Goal: Information Seeking & Learning: Learn about a topic

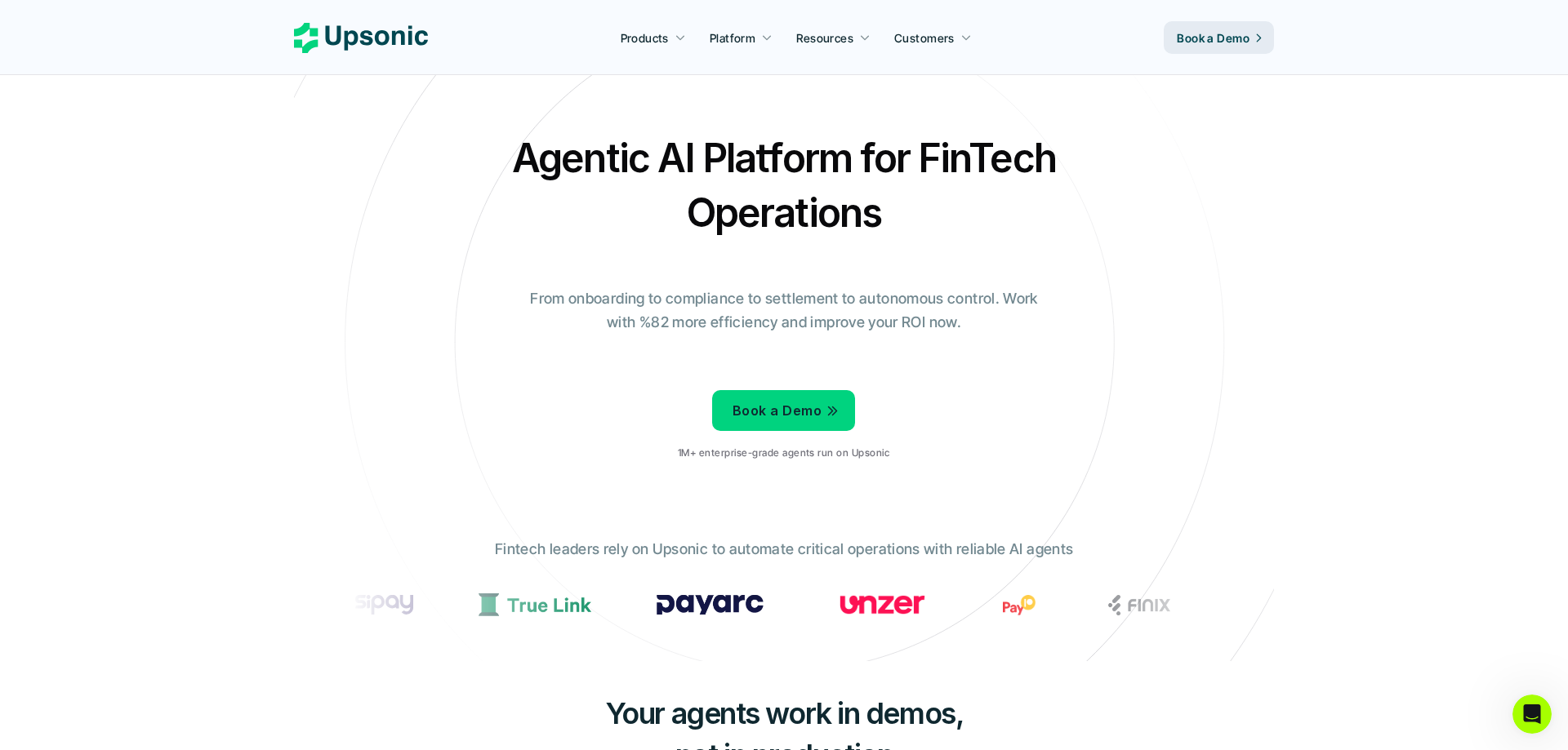
click at [697, 147] on h2 "Agentic AI Platform for FinTech Operations" at bounding box center [783, 185] width 571 height 109
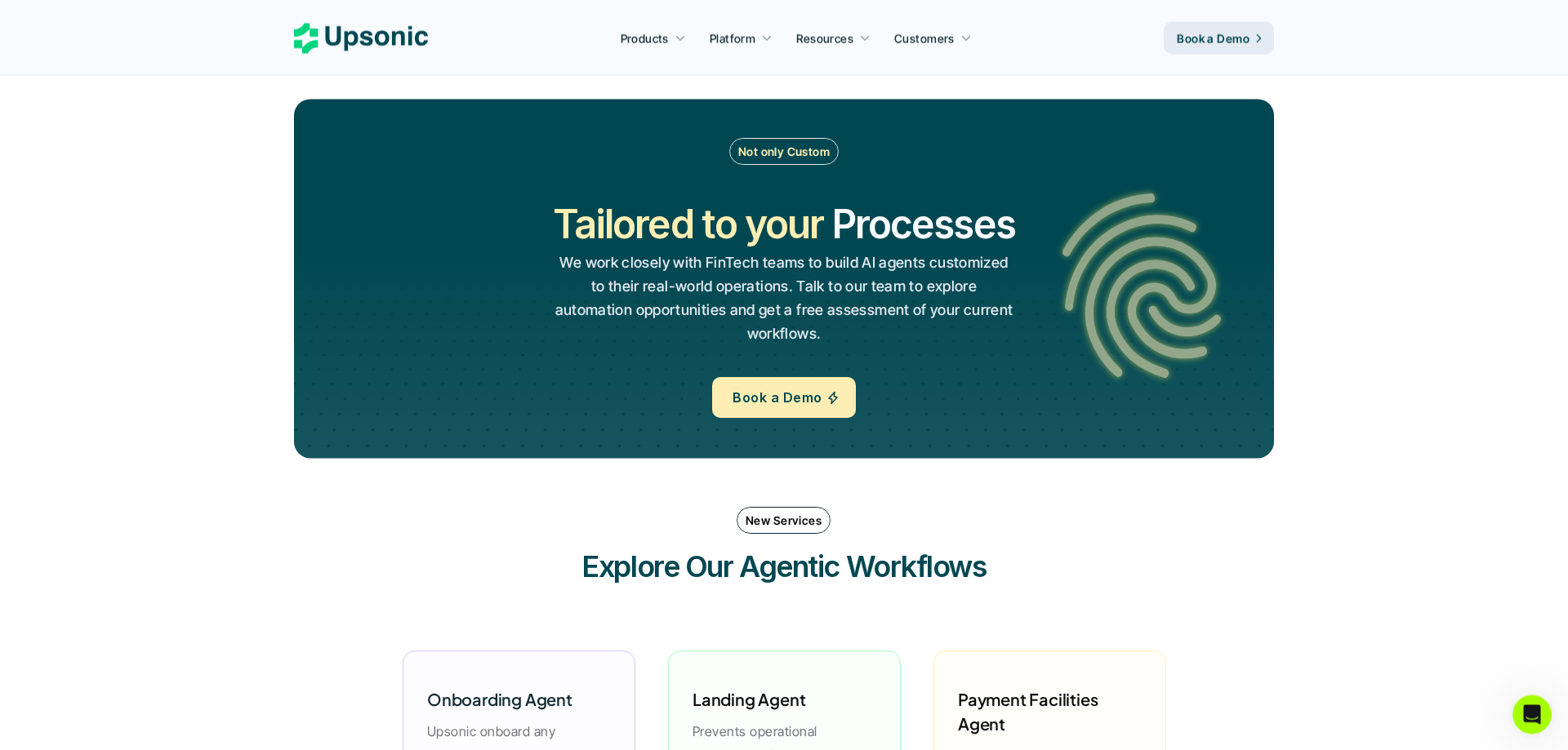
scroll to position [1748, 0]
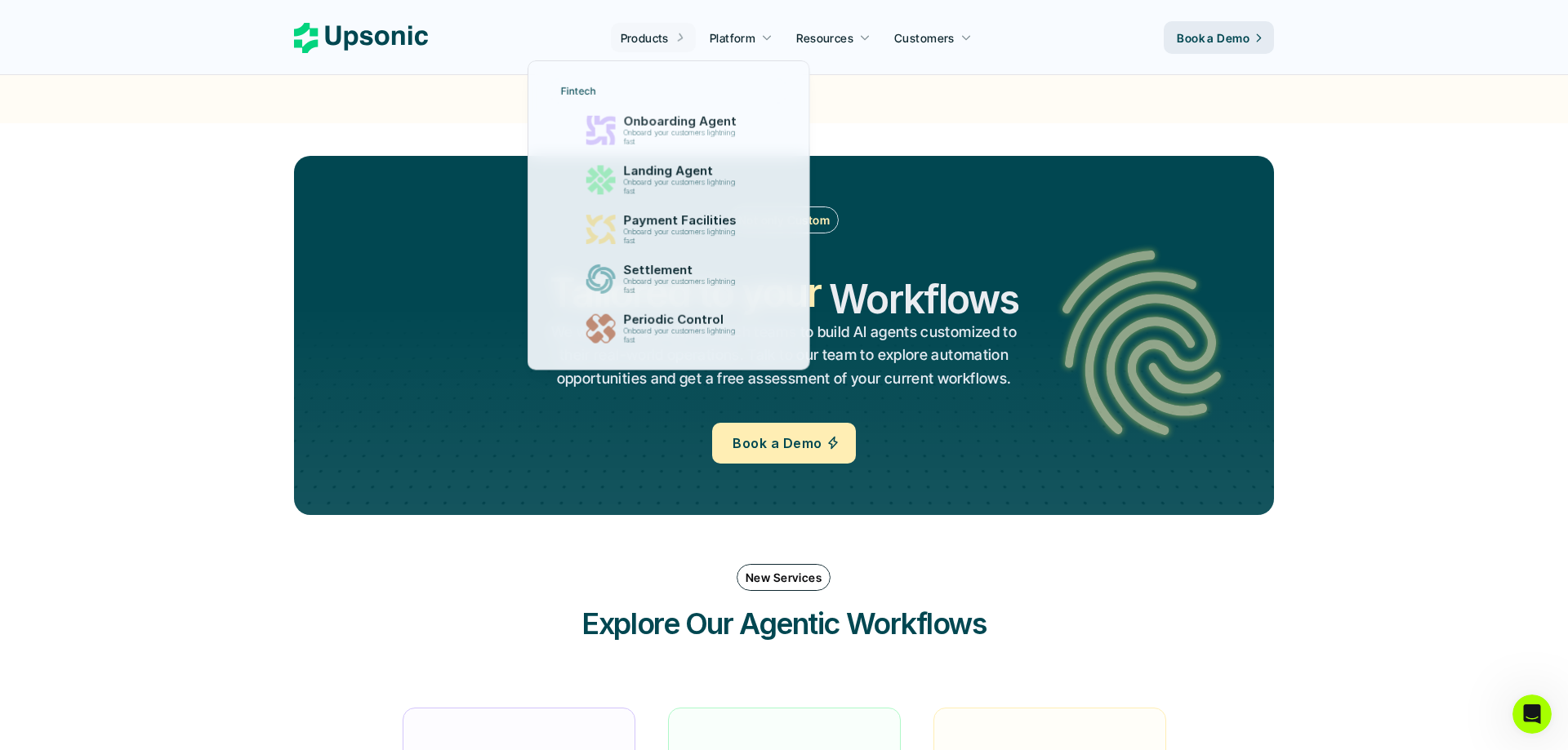
click at [645, 41] on p "Products" at bounding box center [644, 38] width 48 height 17
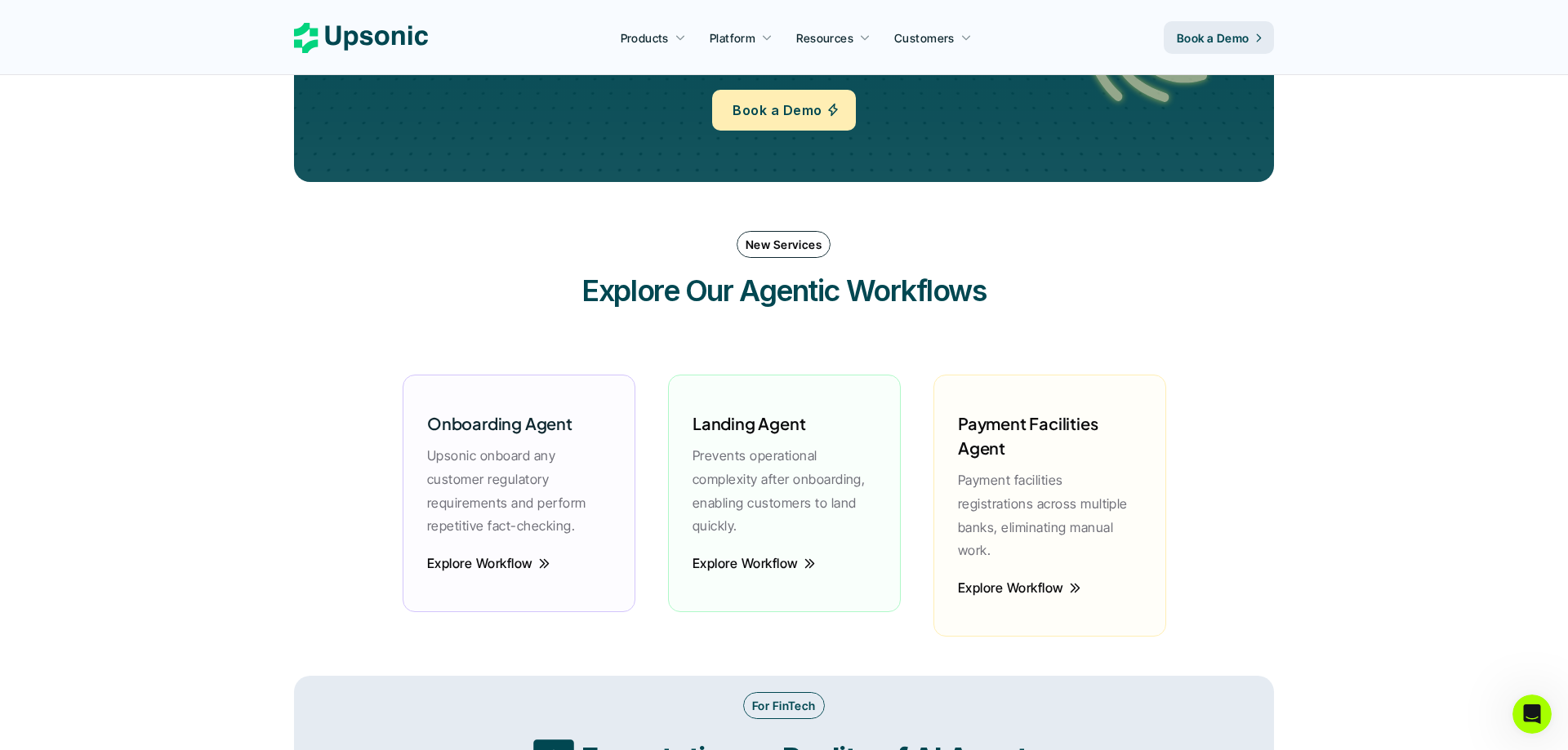
scroll to position [1997, 0]
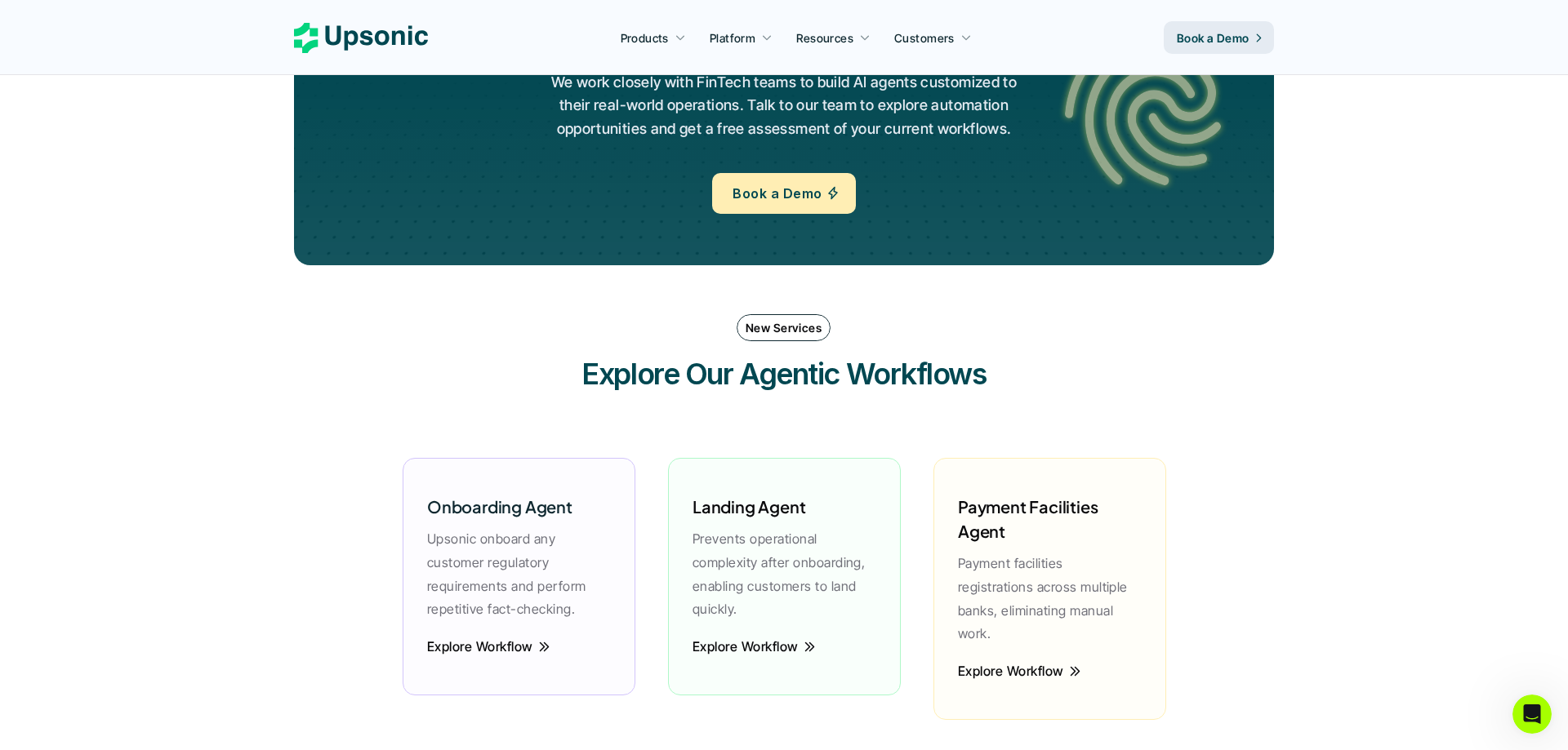
click at [787, 332] on p "New Services" at bounding box center [783, 328] width 76 height 17
click at [779, 389] on h3 "Explore Our Agentic Workflows" at bounding box center [784, 373] width 490 height 41
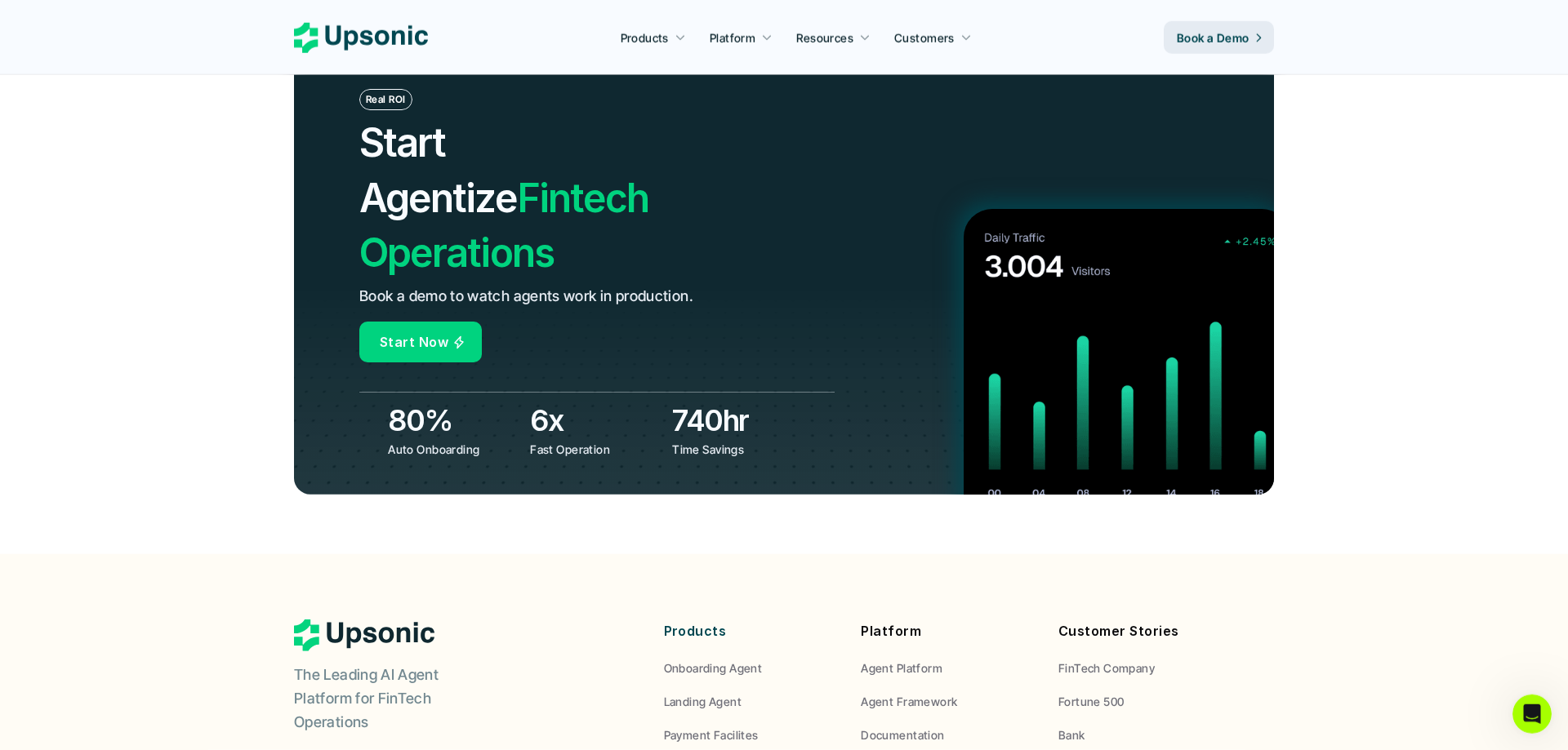
scroll to position [5570, 0]
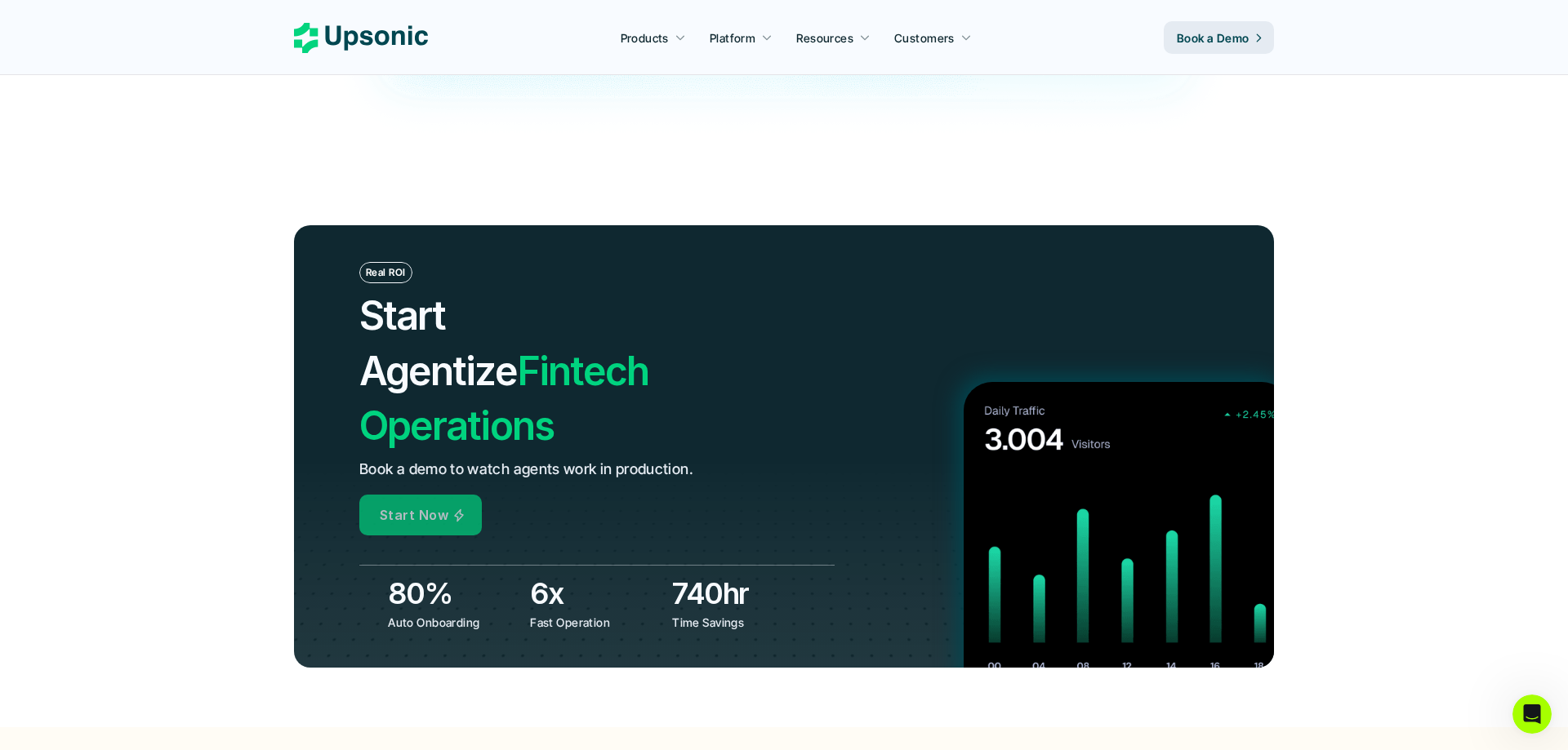
click at [409, 503] on p "Start Now" at bounding box center [414, 515] width 69 height 24
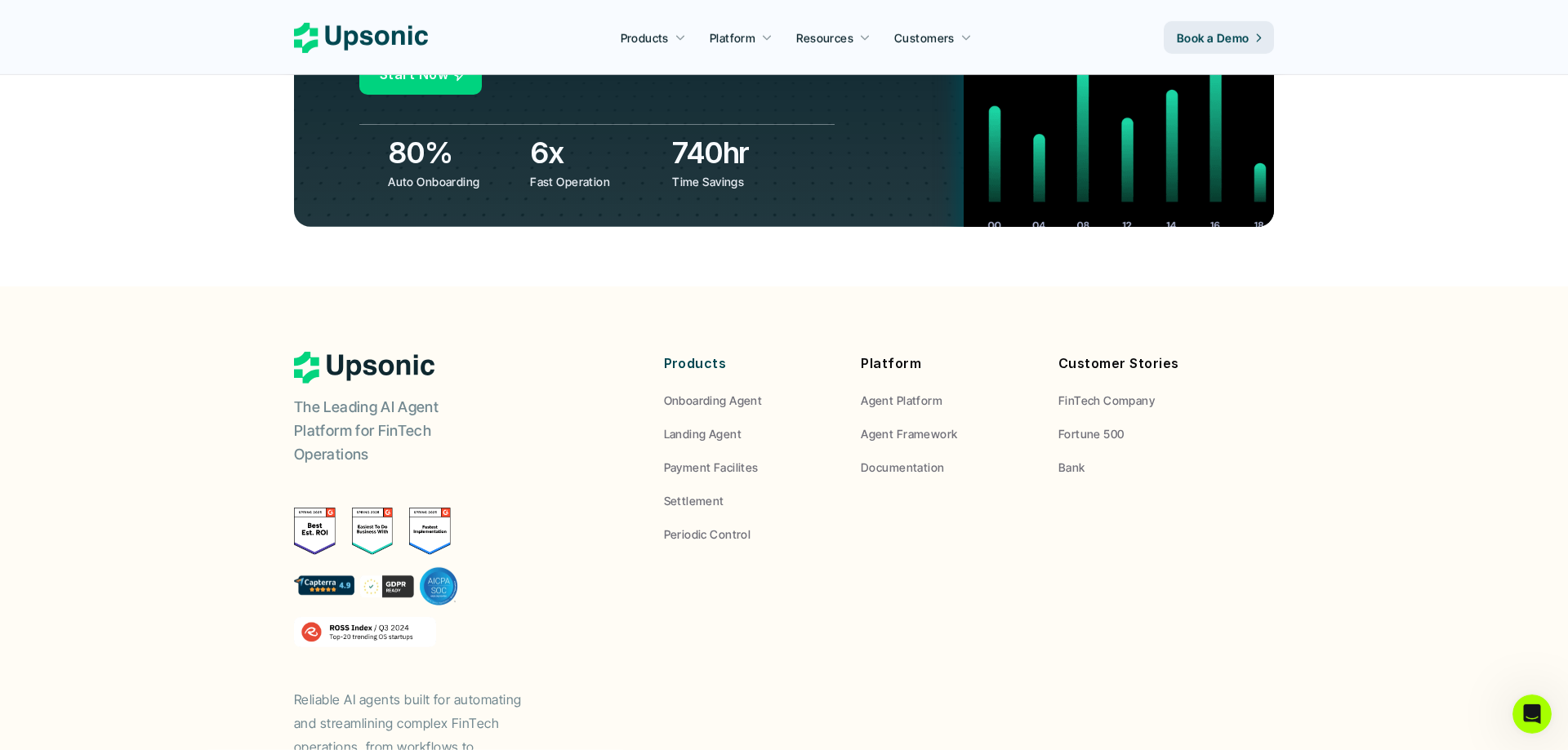
scroll to position [6070, 0]
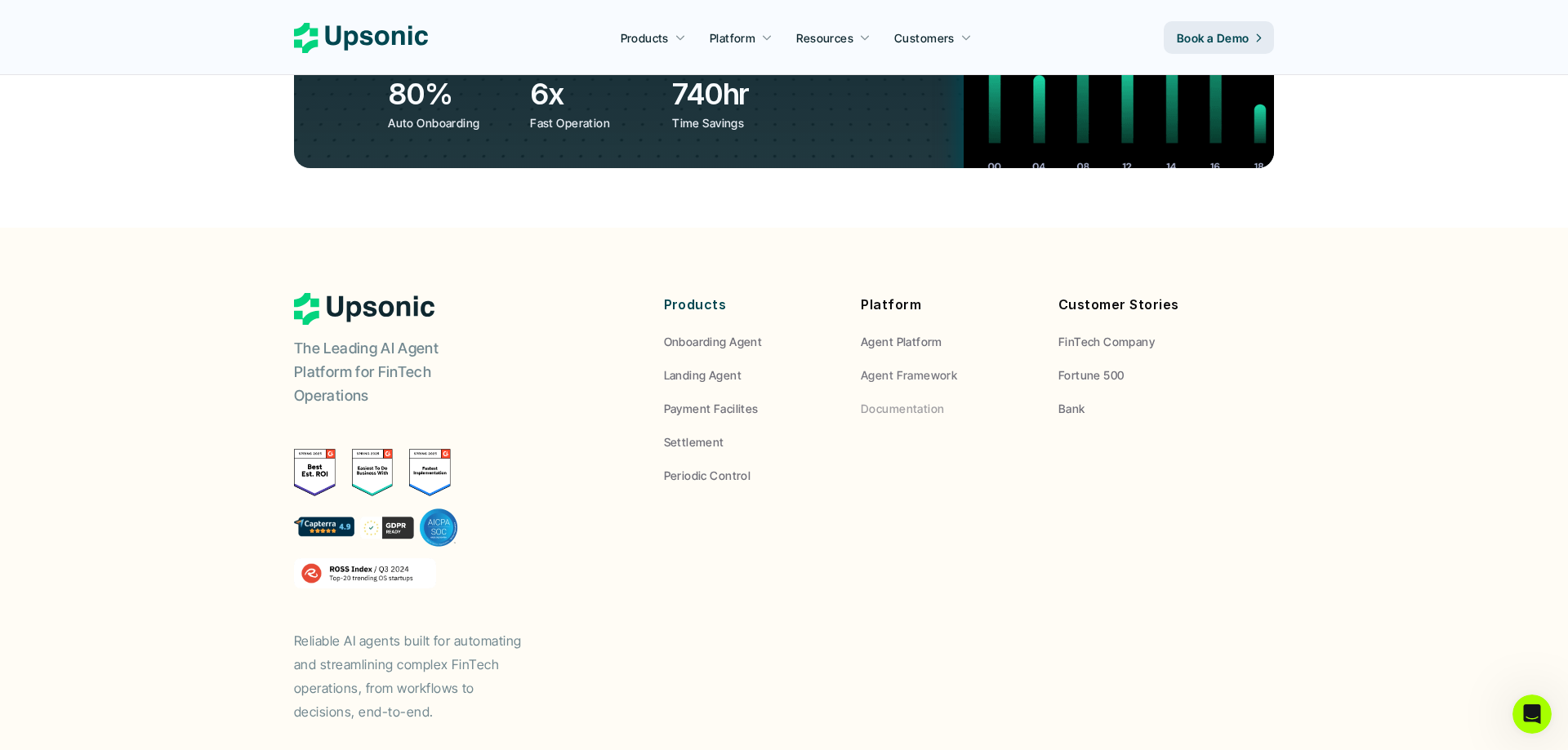
click at [915, 400] on p "Documentation" at bounding box center [902, 408] width 83 height 17
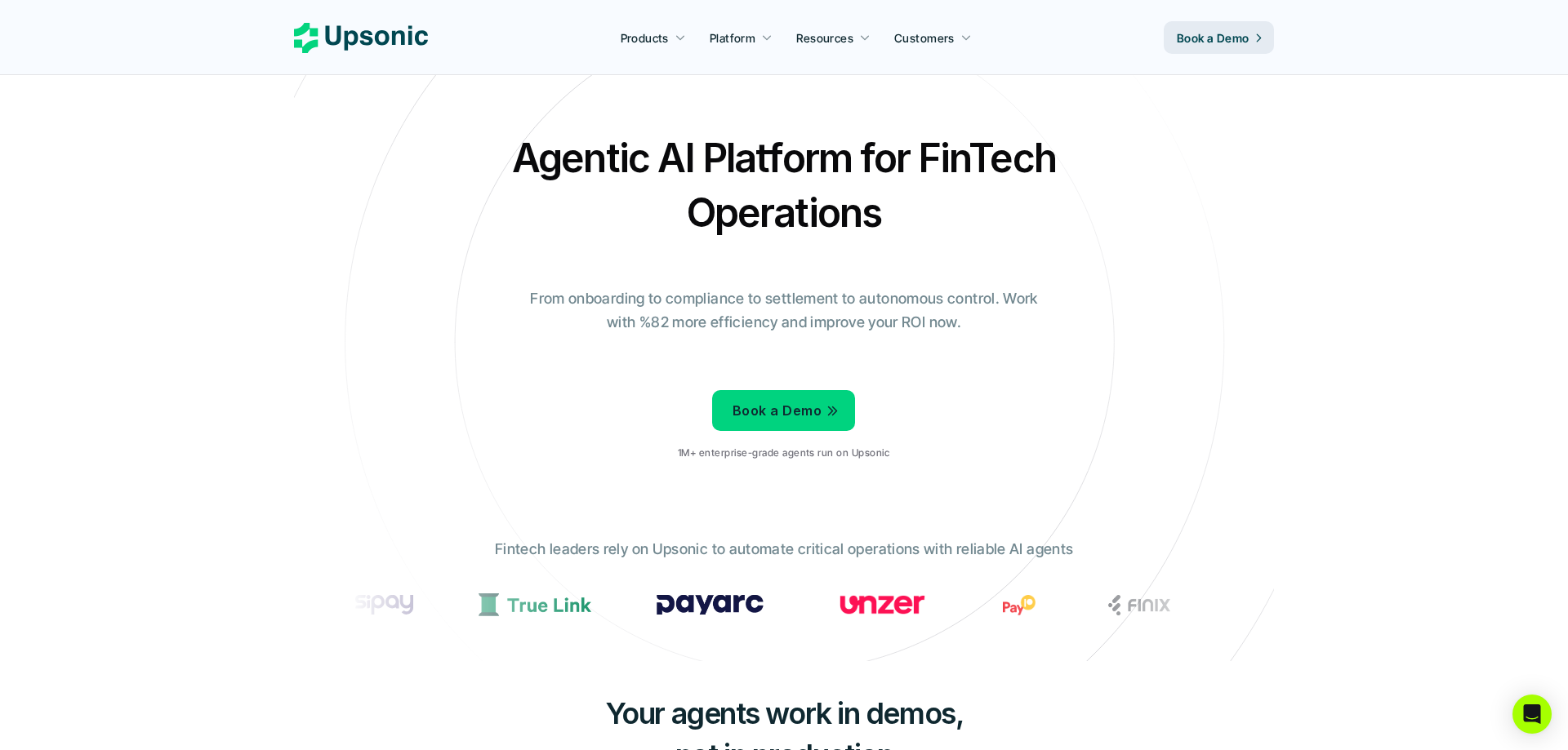
click at [790, 299] on p "From onboarding to compliance to settlement to autonomous control. Work with %8…" at bounding box center [784, 310] width 531 height 47
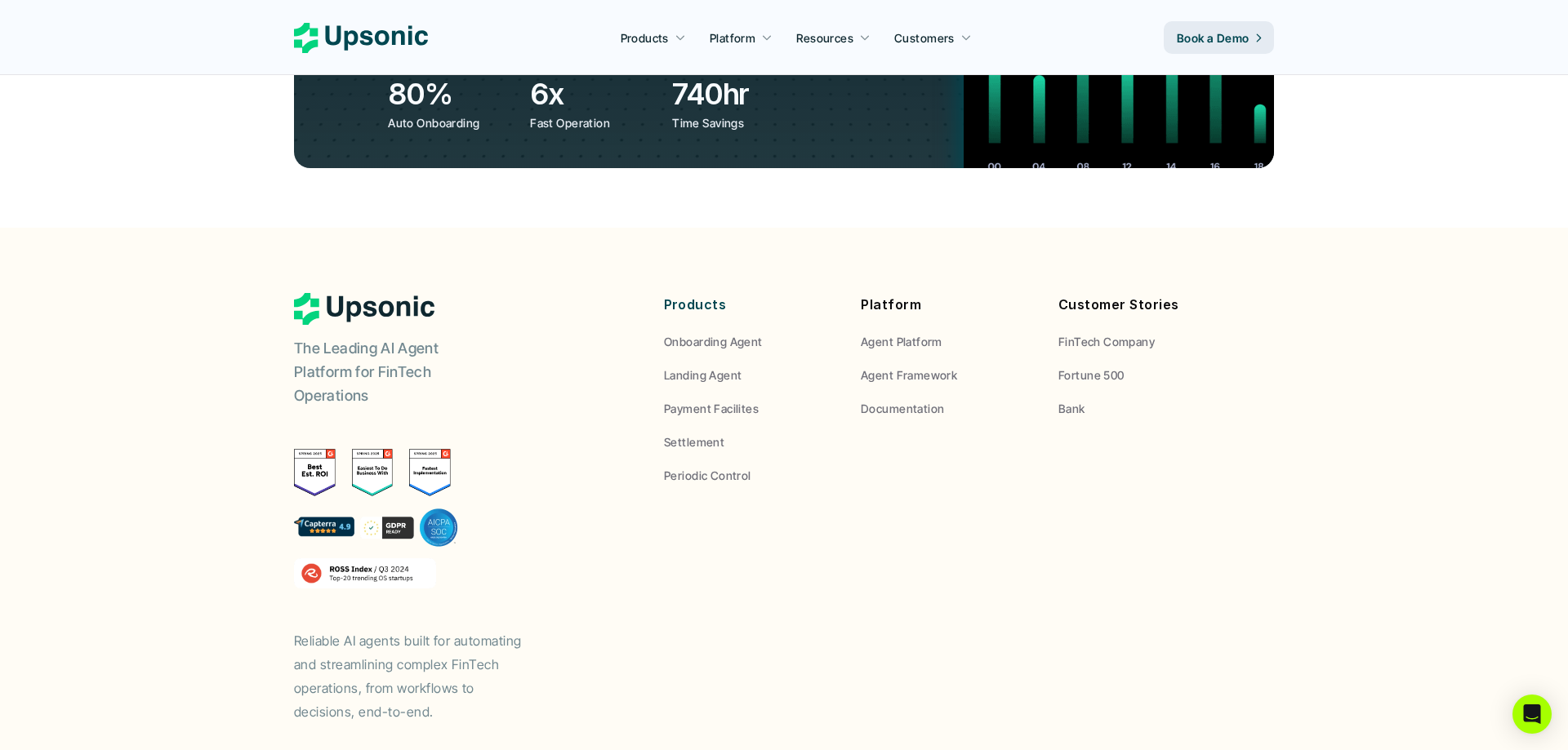
click at [347, 449] on div at bounding box center [372, 472] width 157 height 47
click at [366, 337] on p "The Leading AI Agent Platform for FinTech Operations" at bounding box center [395, 371] width 204 height 70
click at [360, 559] on img at bounding box center [365, 574] width 142 height 31
click at [363, 293] on div "The Leading AI Agent Platform for FinTech Operations" at bounding box center [395, 349] width 204 height 114
click at [1086, 333] on p "FinTech Company" at bounding box center [1107, 342] width 97 height 17
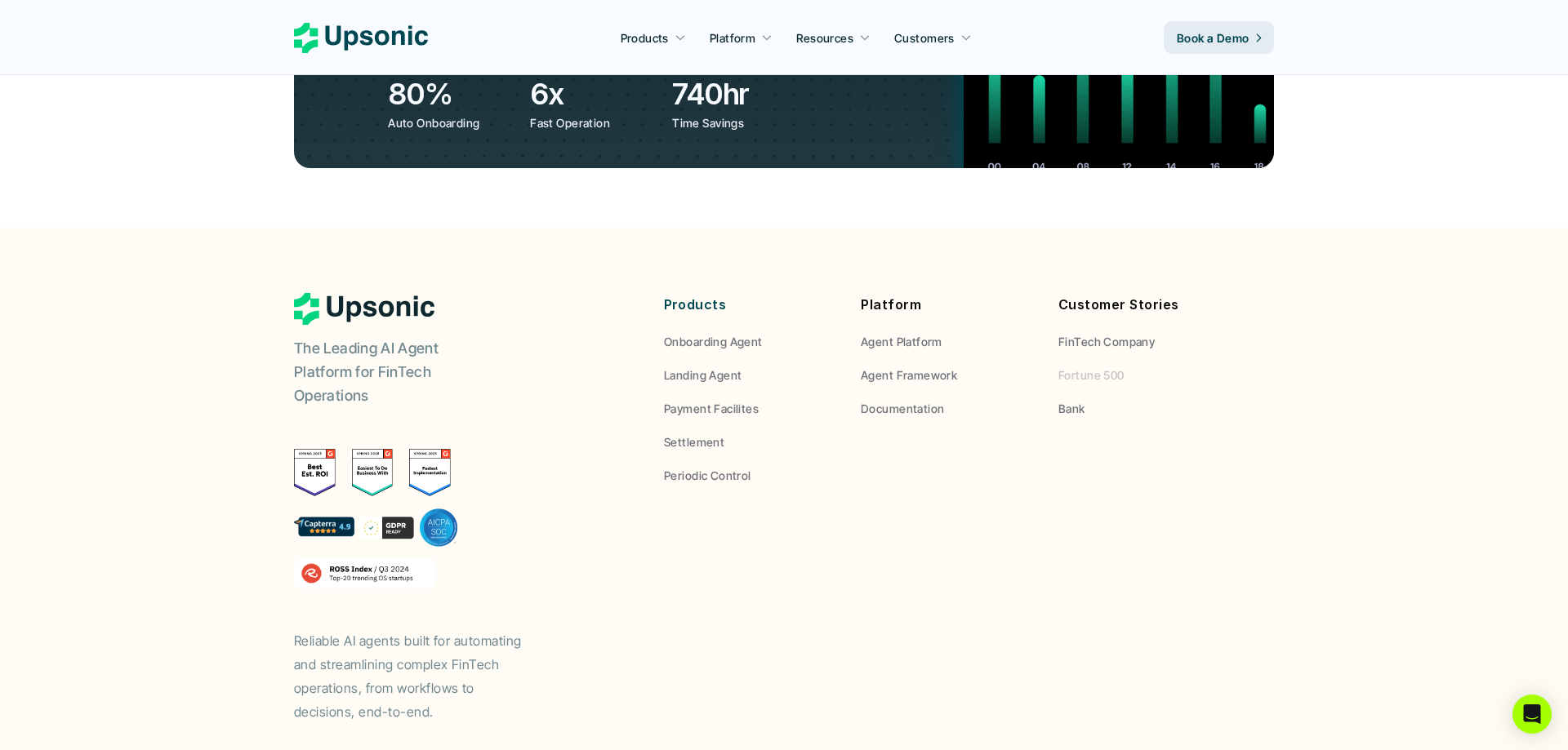
click at [1102, 366] on p "Fortune 500" at bounding box center [1091, 375] width 66 height 17
click at [1072, 400] on p "Bank" at bounding box center [1072, 408] width 27 height 17
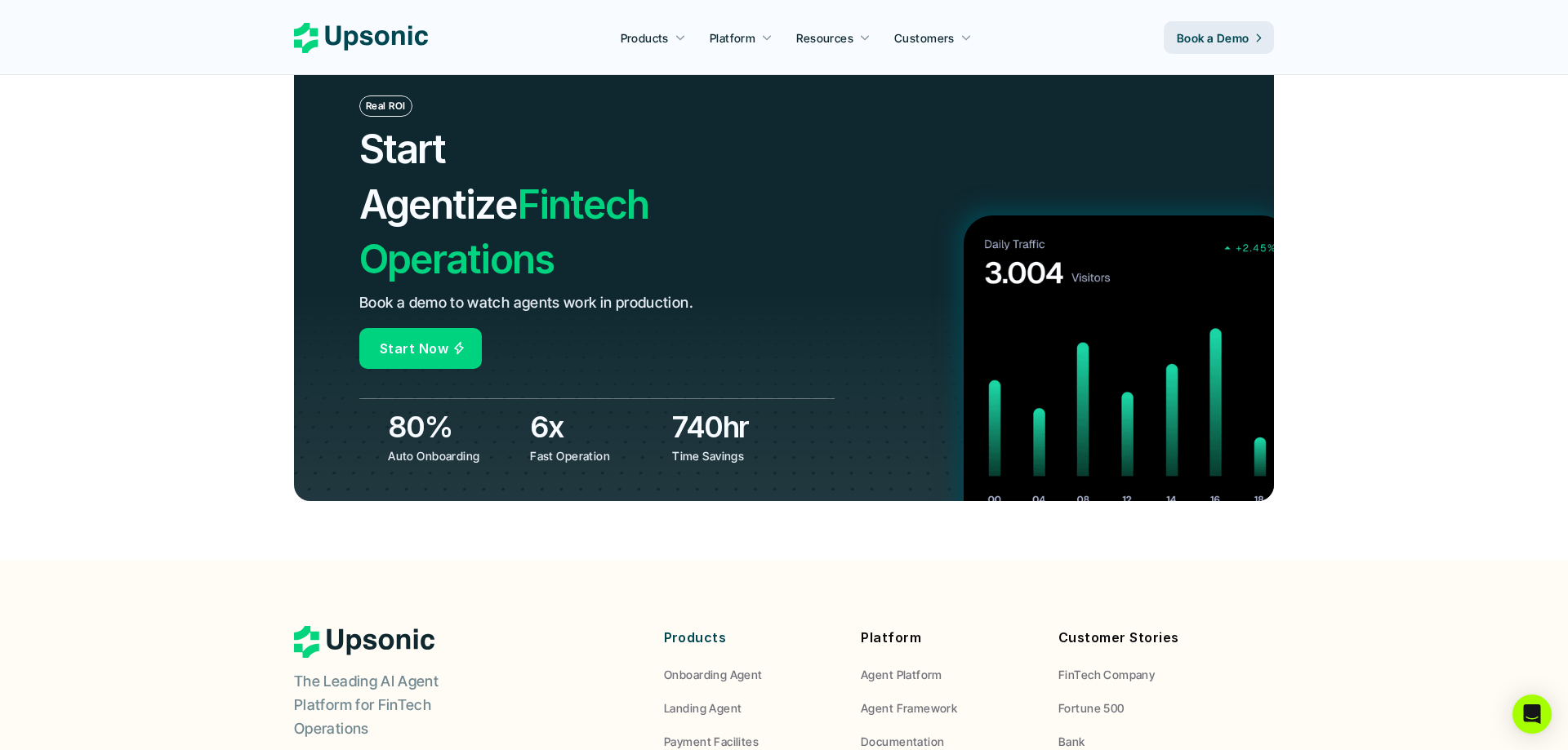
scroll to position [5403, 0]
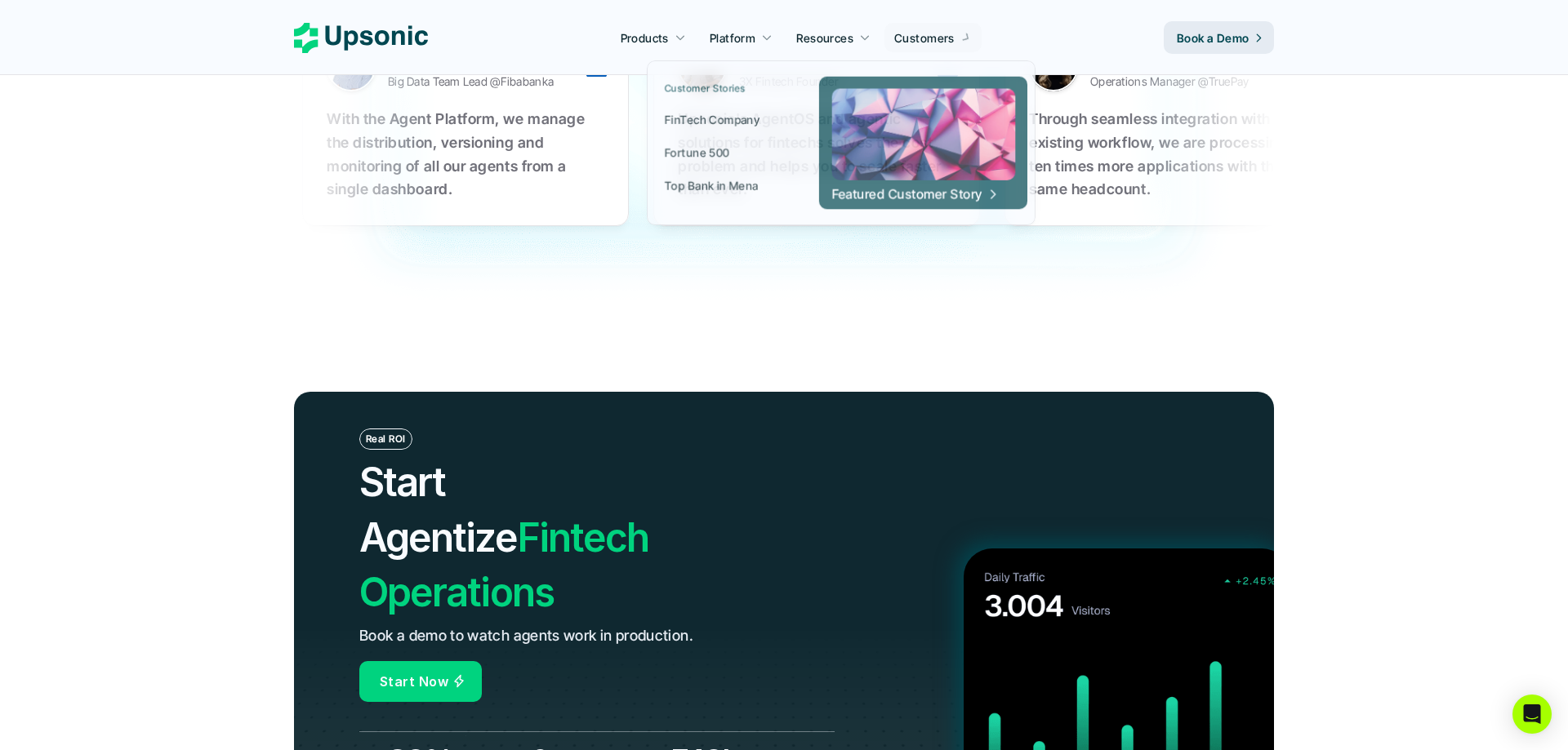
click at [918, 42] on p "Customers" at bounding box center [924, 38] width 60 height 17
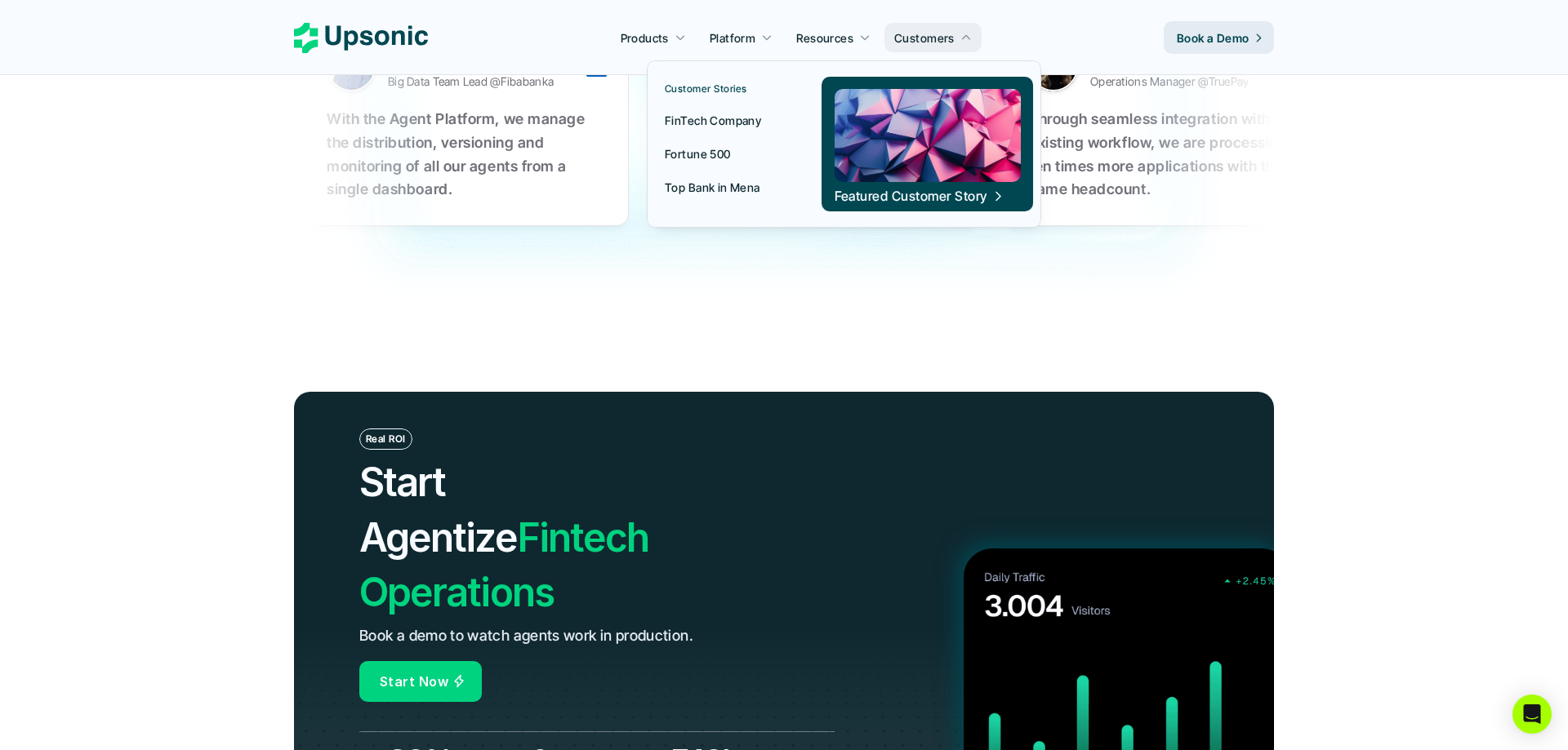
click at [722, 114] on p "FinTech Company" at bounding box center [712, 121] width 97 height 17
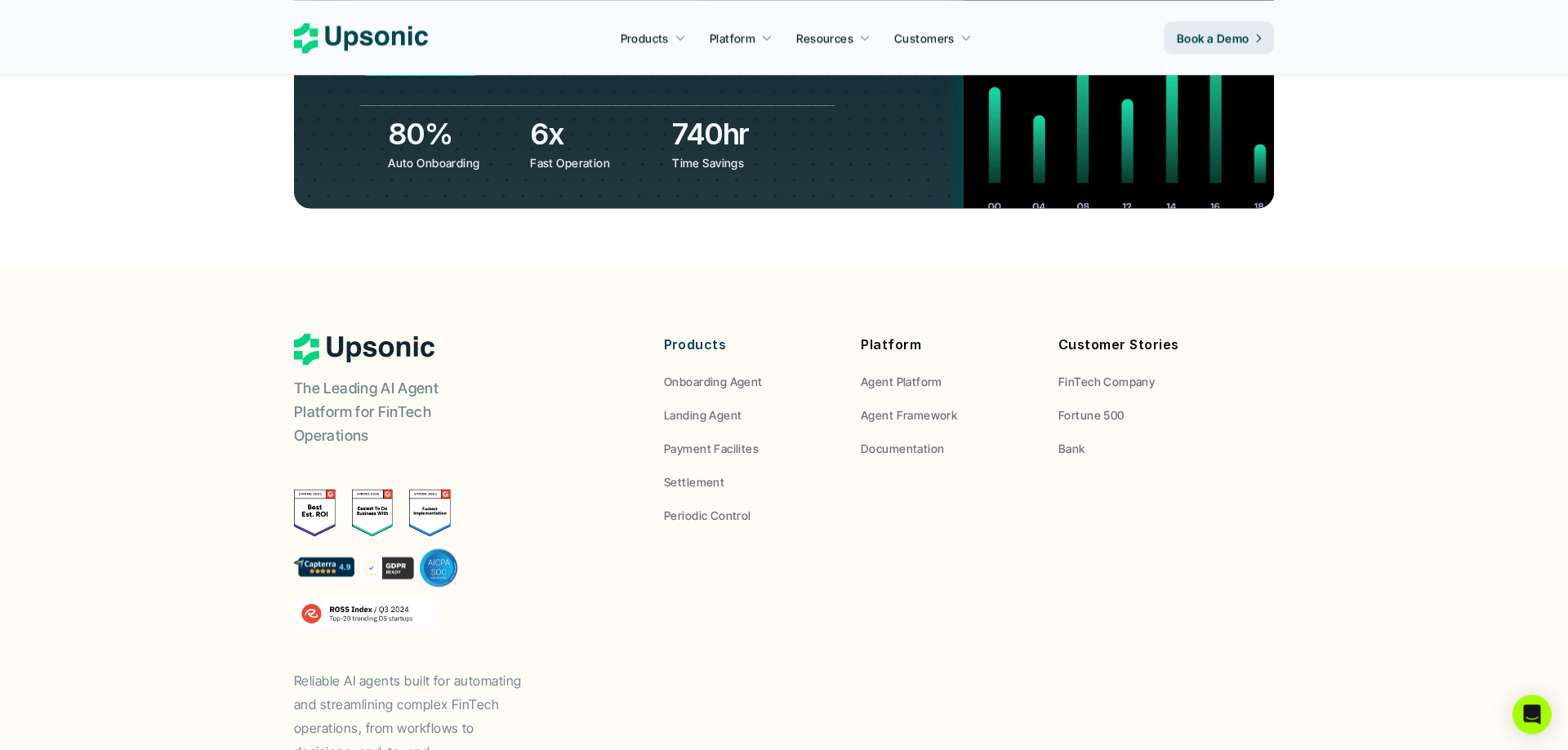
scroll to position [6070, 0]
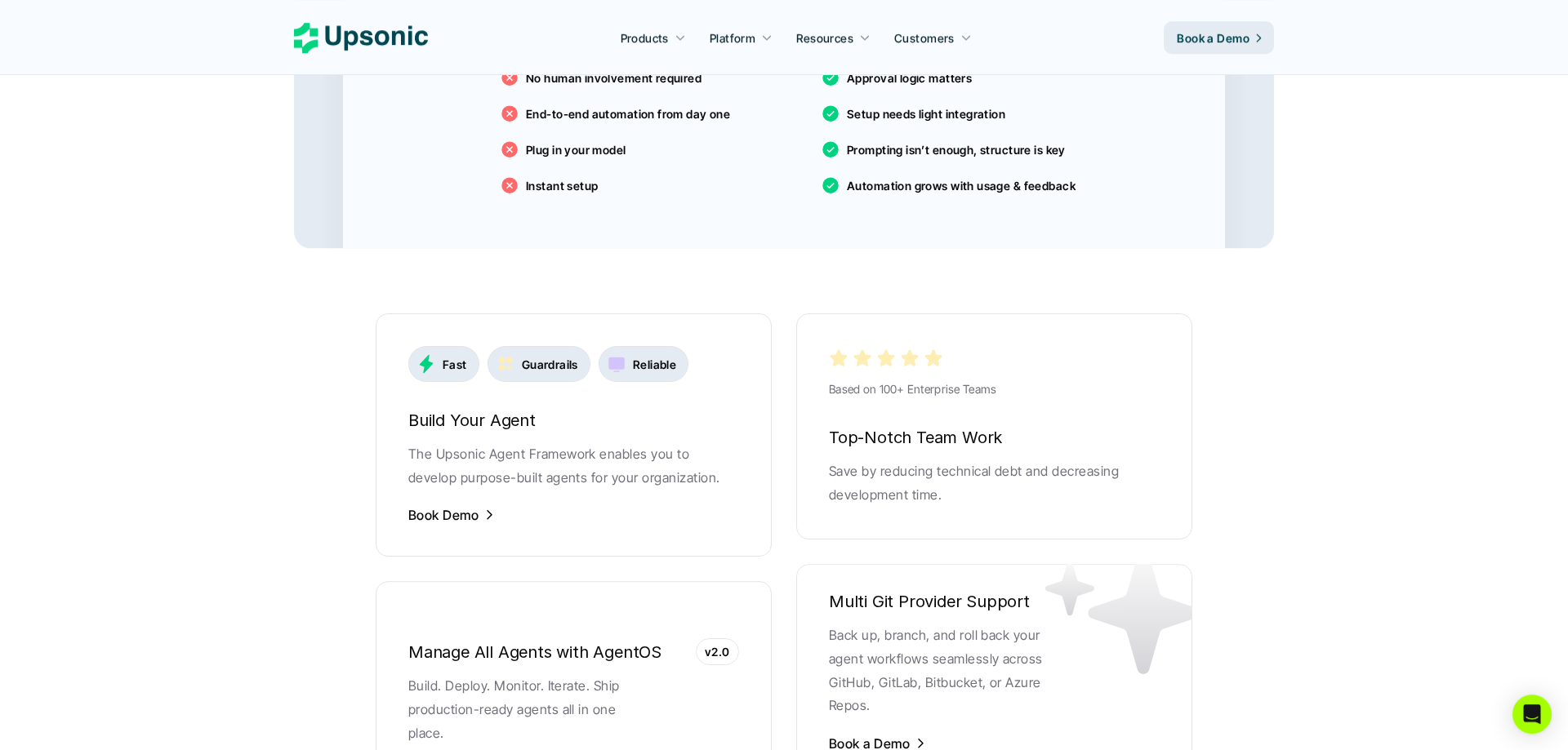
scroll to position [3080, 0]
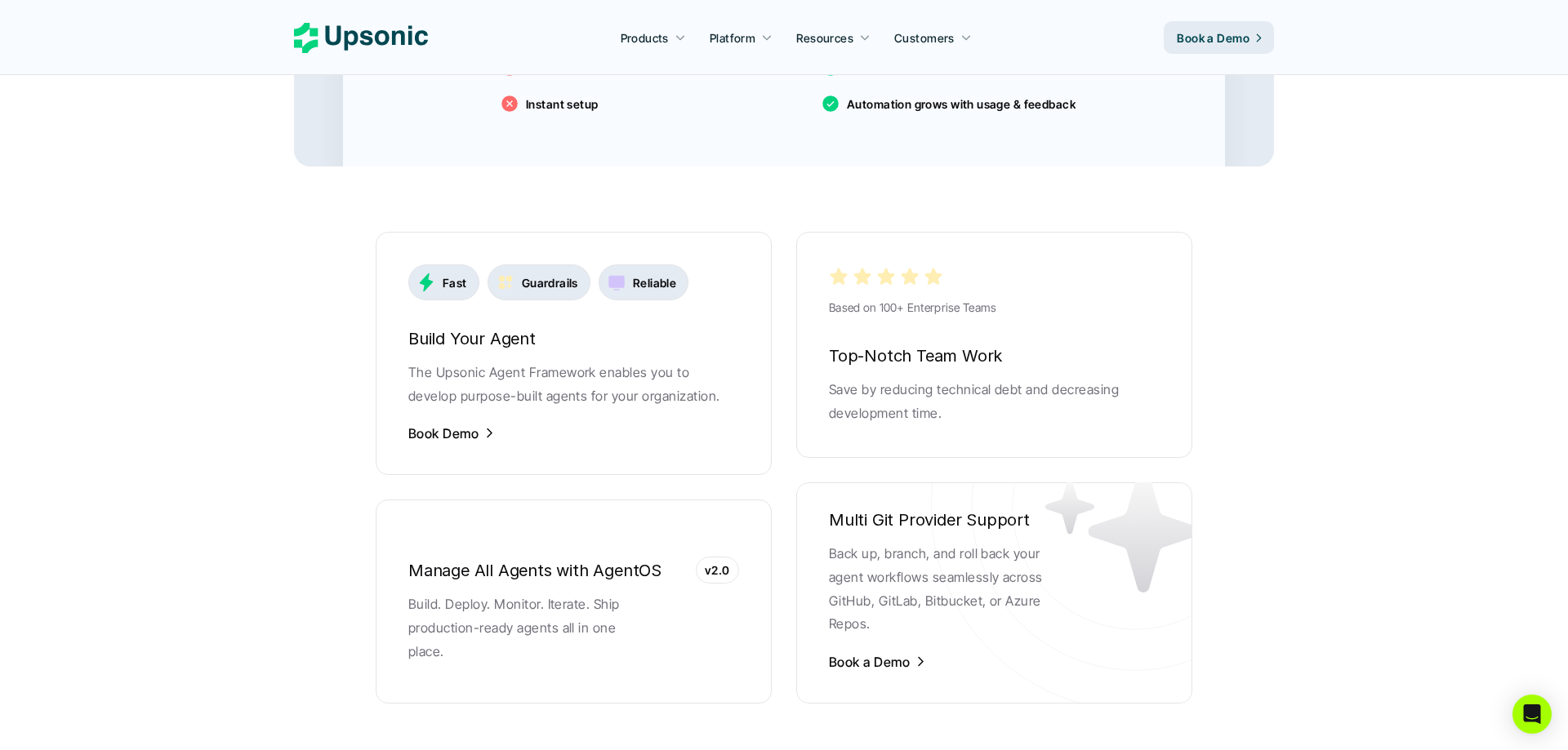
click at [587, 575] on div "Manage All Agents with AgentOS v2.0 Build. Deploy. Monitor. Iterate. Ship produ…" at bounding box center [573, 602] width 396 height 155
drag, startPoint x: 588, startPoint y: 557, endPoint x: 694, endPoint y: 569, distance: 106.7
click at [594, 559] on h6 "Manage All Agents with AgentOS" at bounding box center [574, 570] width 331 height 28
drag, startPoint x: 714, startPoint y: 561, endPoint x: 617, endPoint y: 583, distance: 99.5
click at [700, 561] on div "v2.0" at bounding box center [717, 570] width 43 height 27
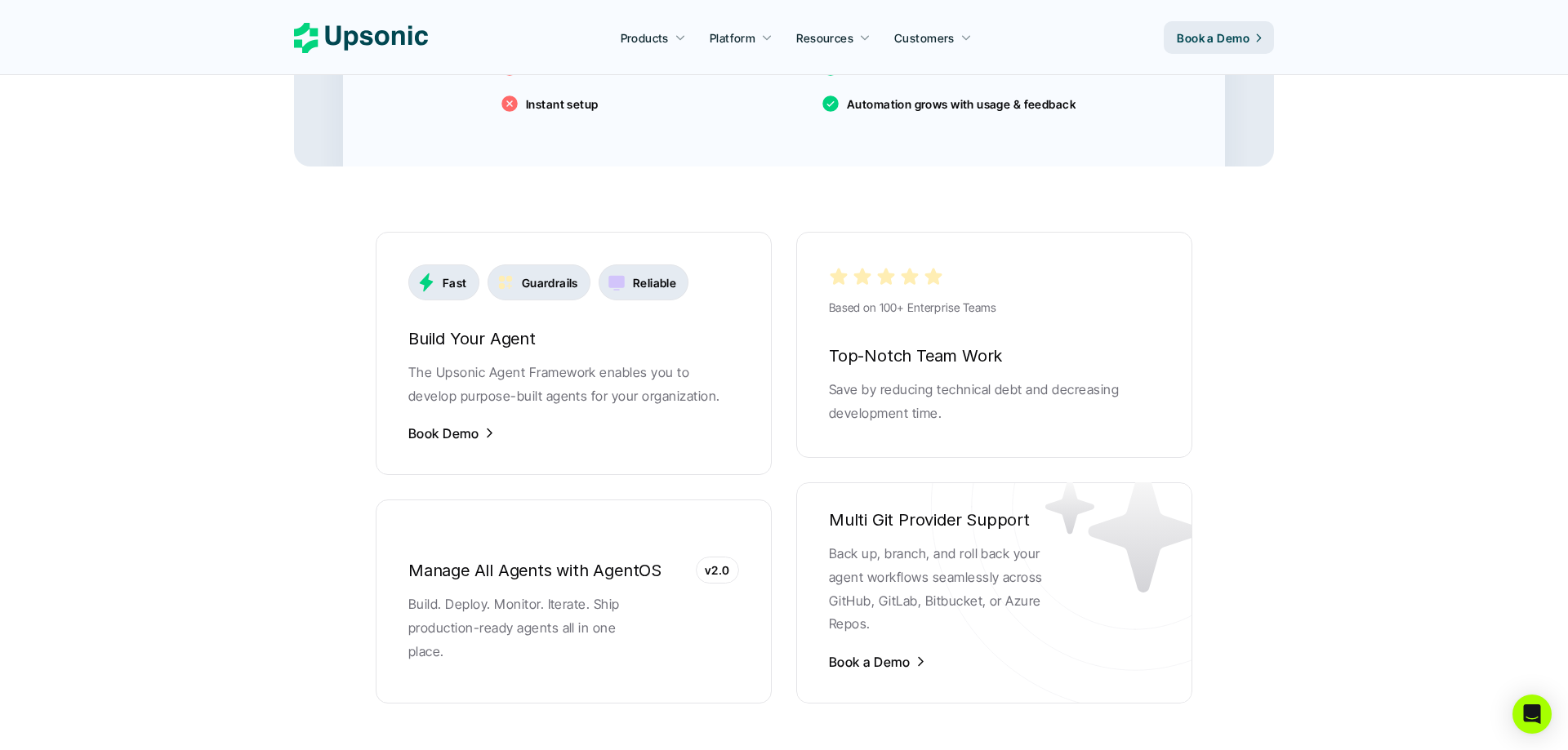
drag, startPoint x: 567, startPoint y: 598, endPoint x: 555, endPoint y: 586, distance: 17.0
click at [563, 597] on p "Build. Deploy. Monitor. Iterate. Ship production-ready agents all in one place." at bounding box center [531, 627] width 245 height 70
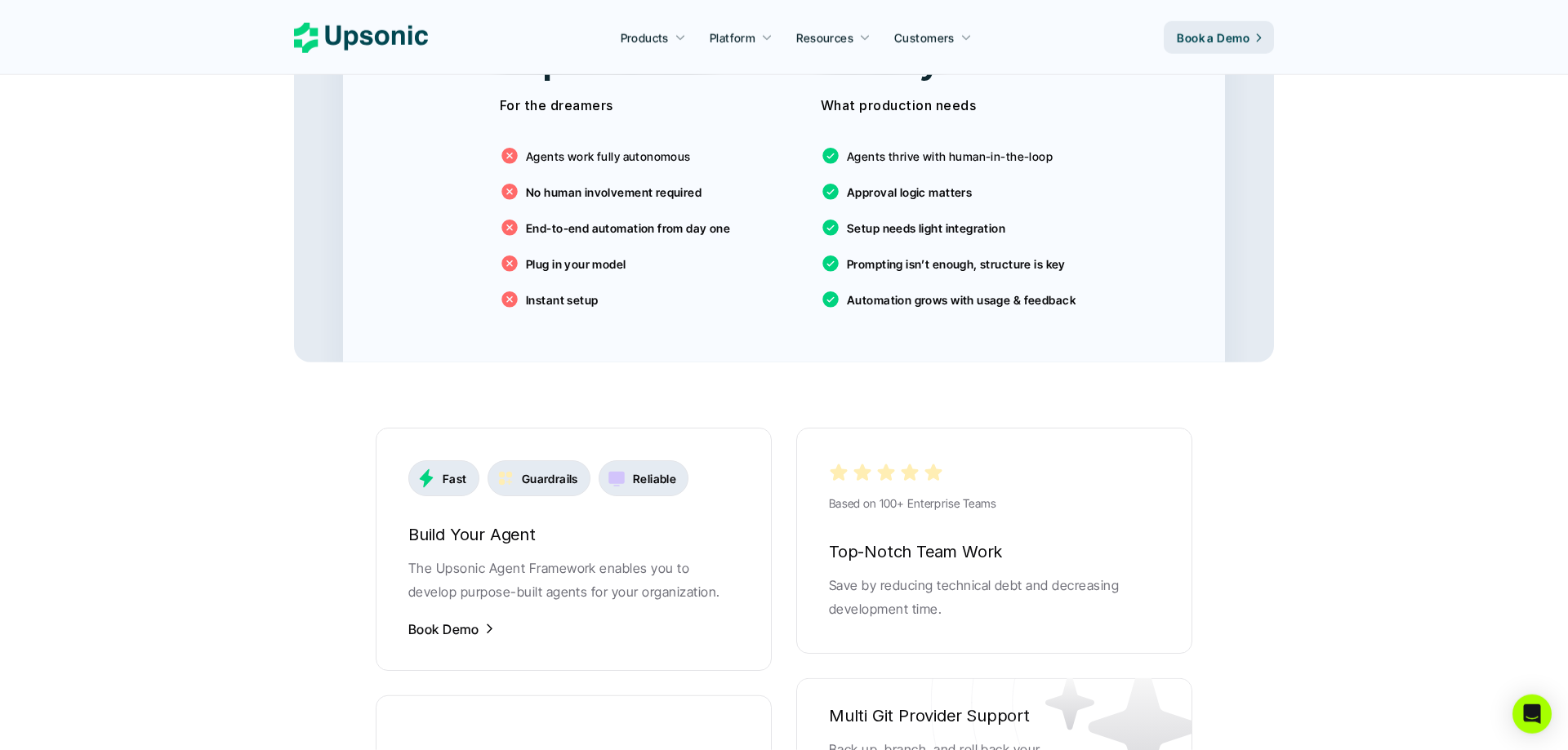
scroll to position [2831, 0]
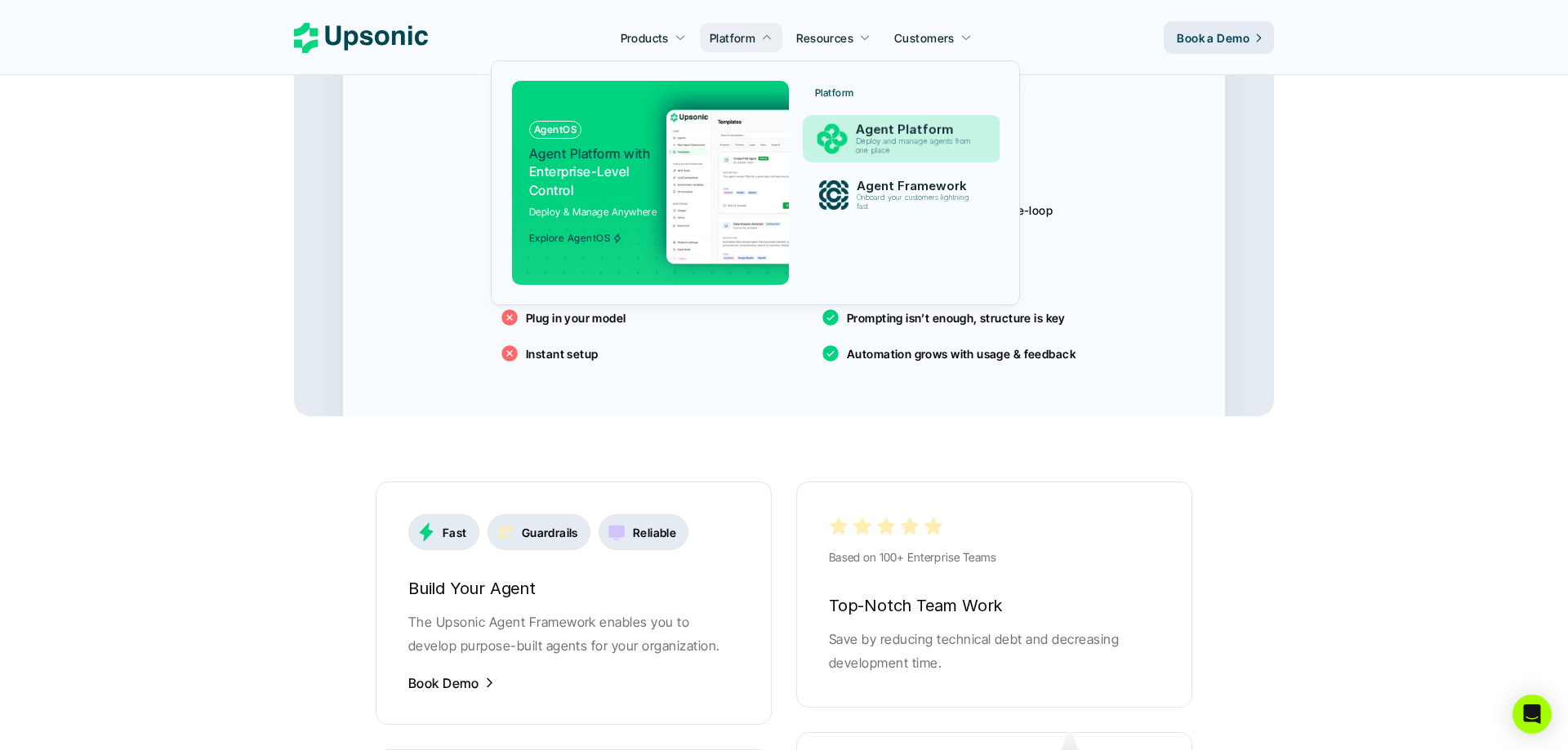
click at [918, 146] on p "Deploy and manage agents from one place" at bounding box center [916, 145] width 122 height 18
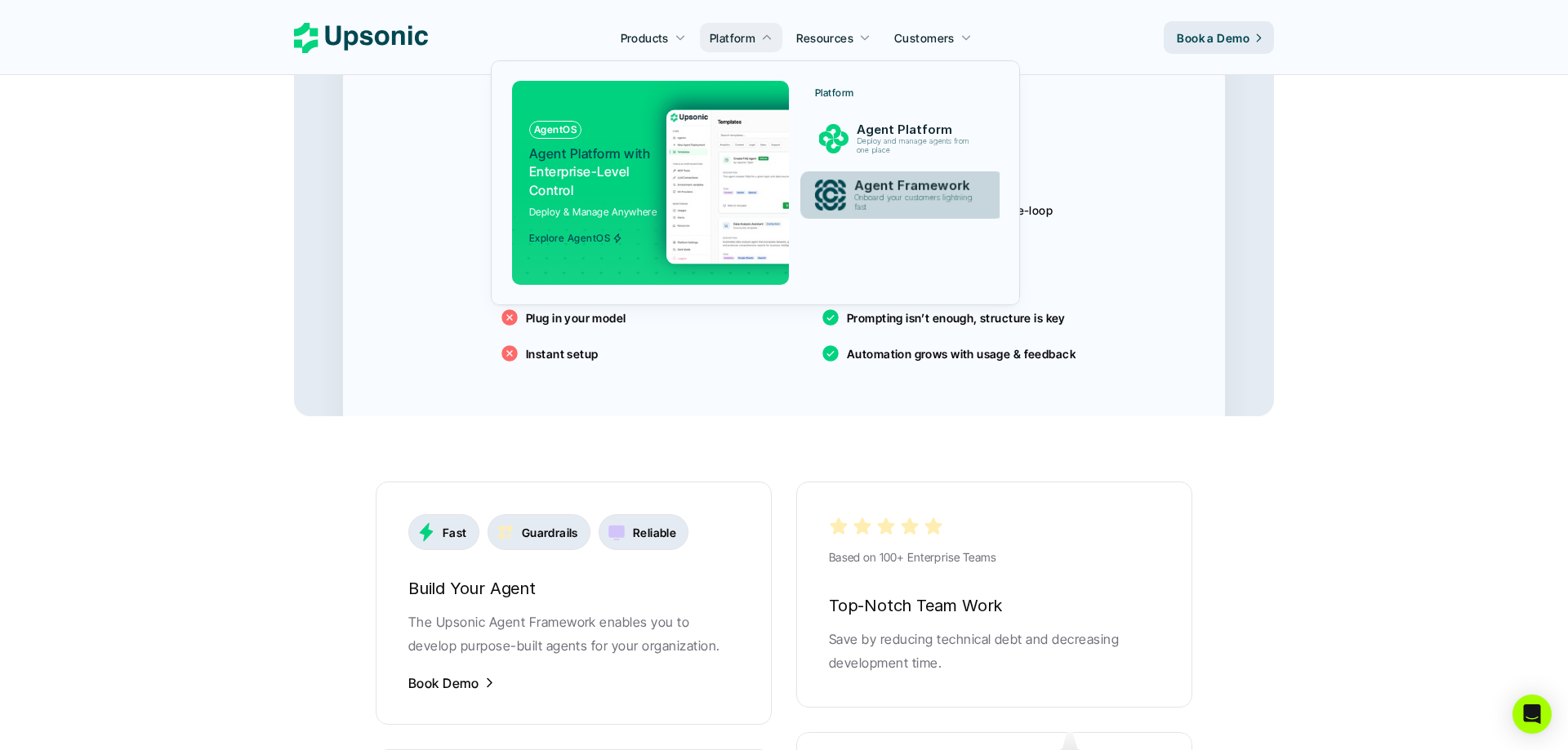
click at [890, 196] on p "Onboard your customers lightning fast" at bounding box center [916, 203] width 125 height 19
click at [720, 207] on img at bounding box center [825, 186] width 318 height 154
click at [607, 177] on p "Agent Platform with Enterprise-Level Control" at bounding box center [592, 171] width 125 height 55
click at [577, 130] on div "AgentOS" at bounding box center [555, 129] width 53 height 18
click at [564, 127] on p "AgentOS" at bounding box center [555, 130] width 42 height 11
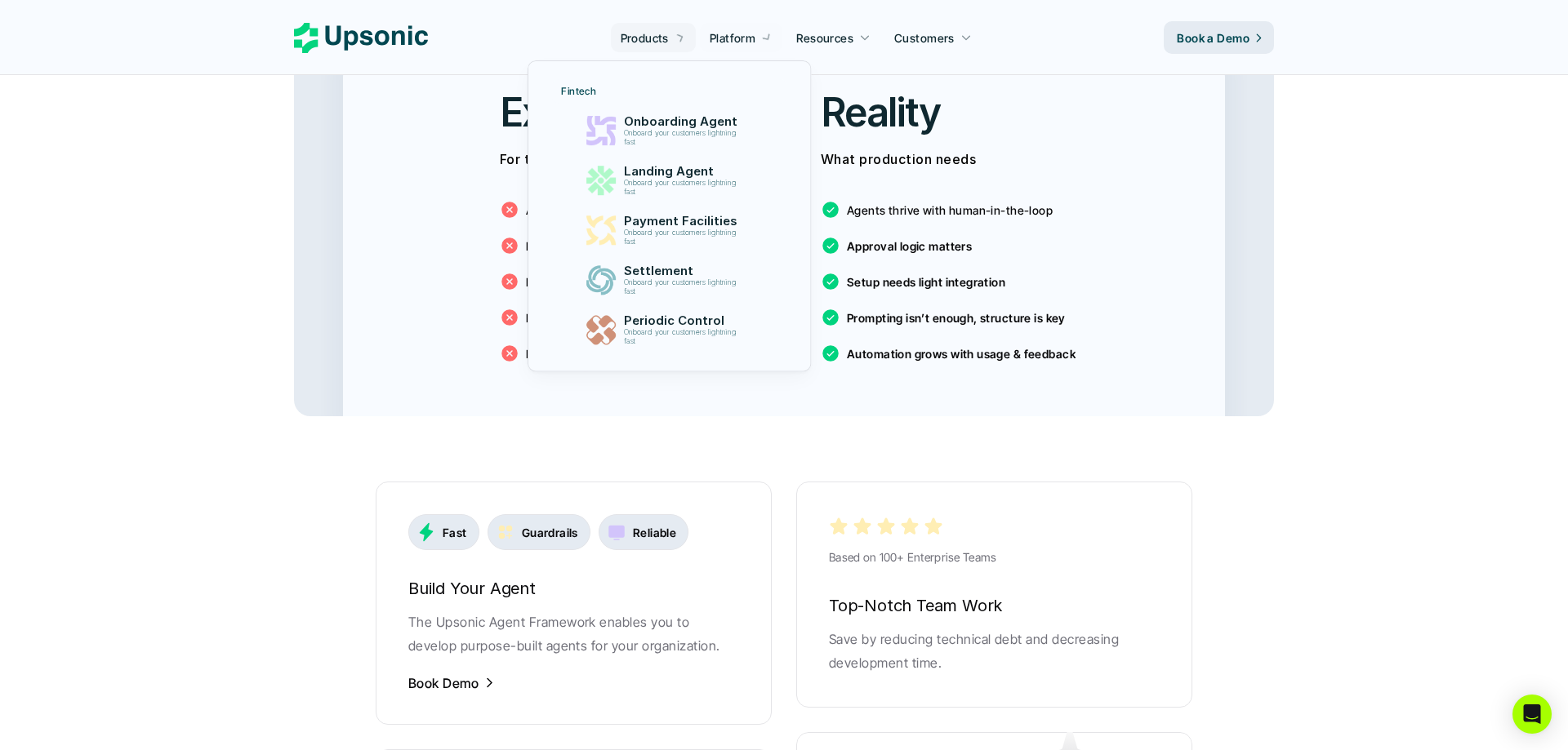
click at [642, 39] on p "Products" at bounding box center [644, 38] width 48 height 17
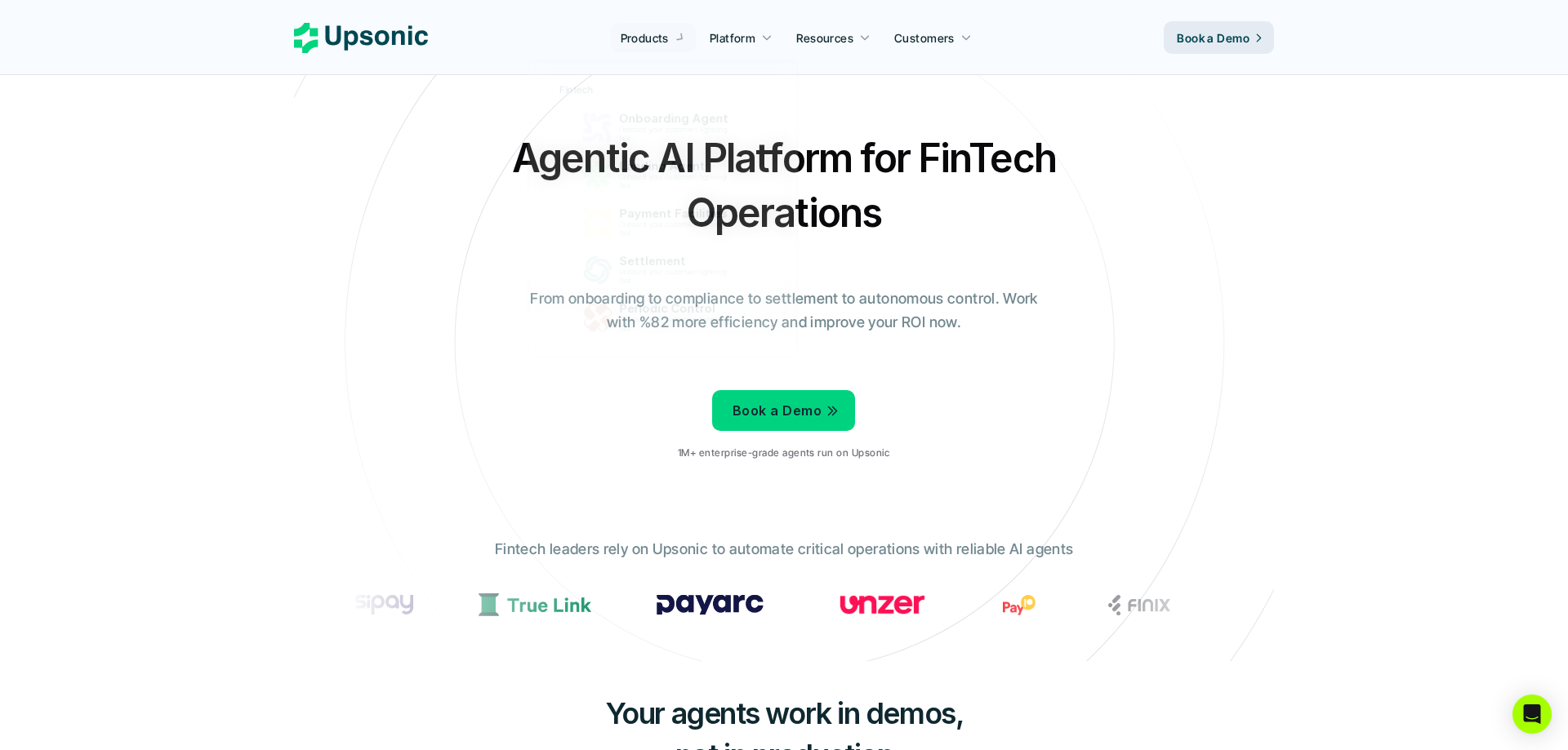
click at [864, 83] on icon at bounding box center [785, 342] width 1097 height 1096
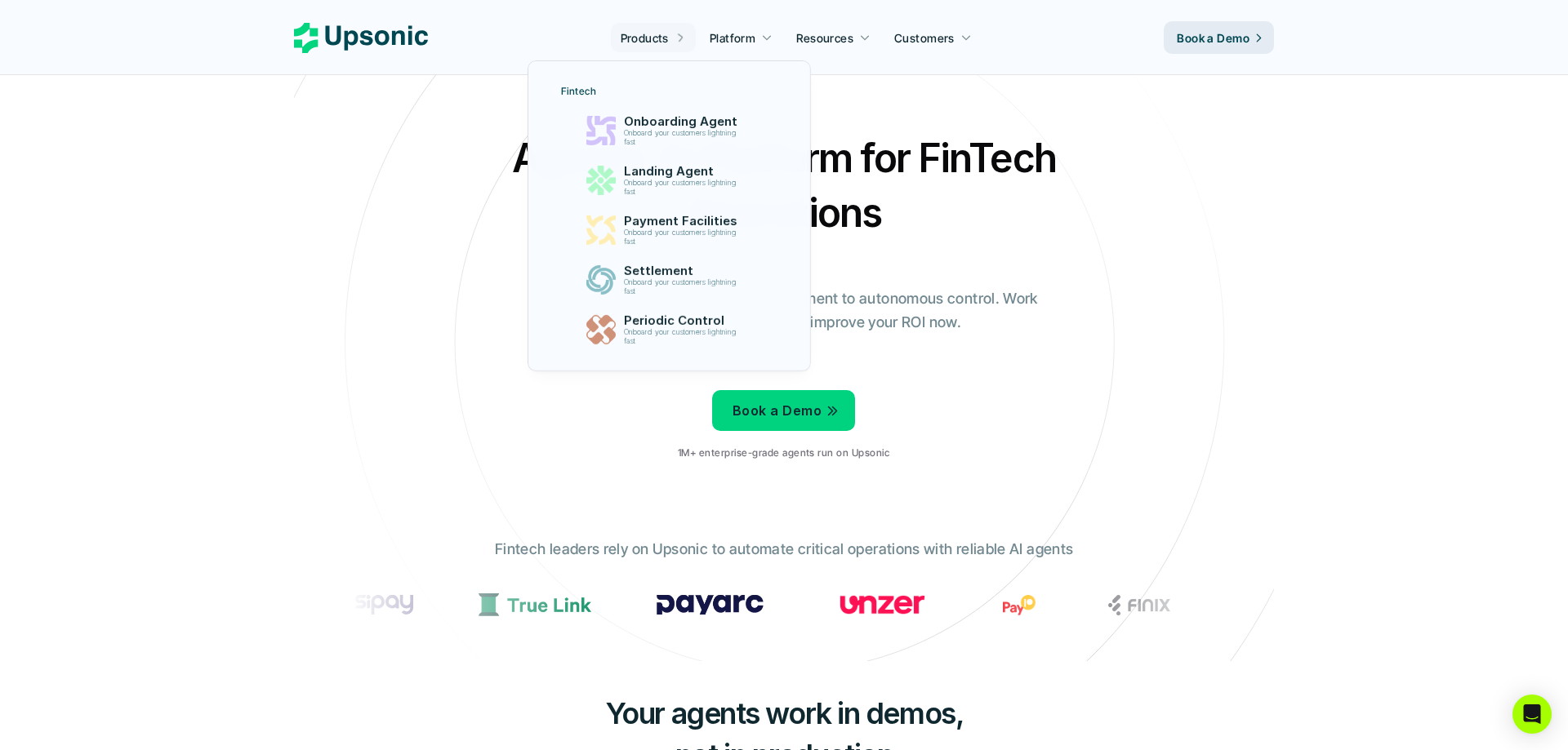
click at [666, 28] on link "Products" at bounding box center [653, 37] width 85 height 30
click at [684, 322] on p "Periodic Control" at bounding box center [683, 320] width 126 height 15
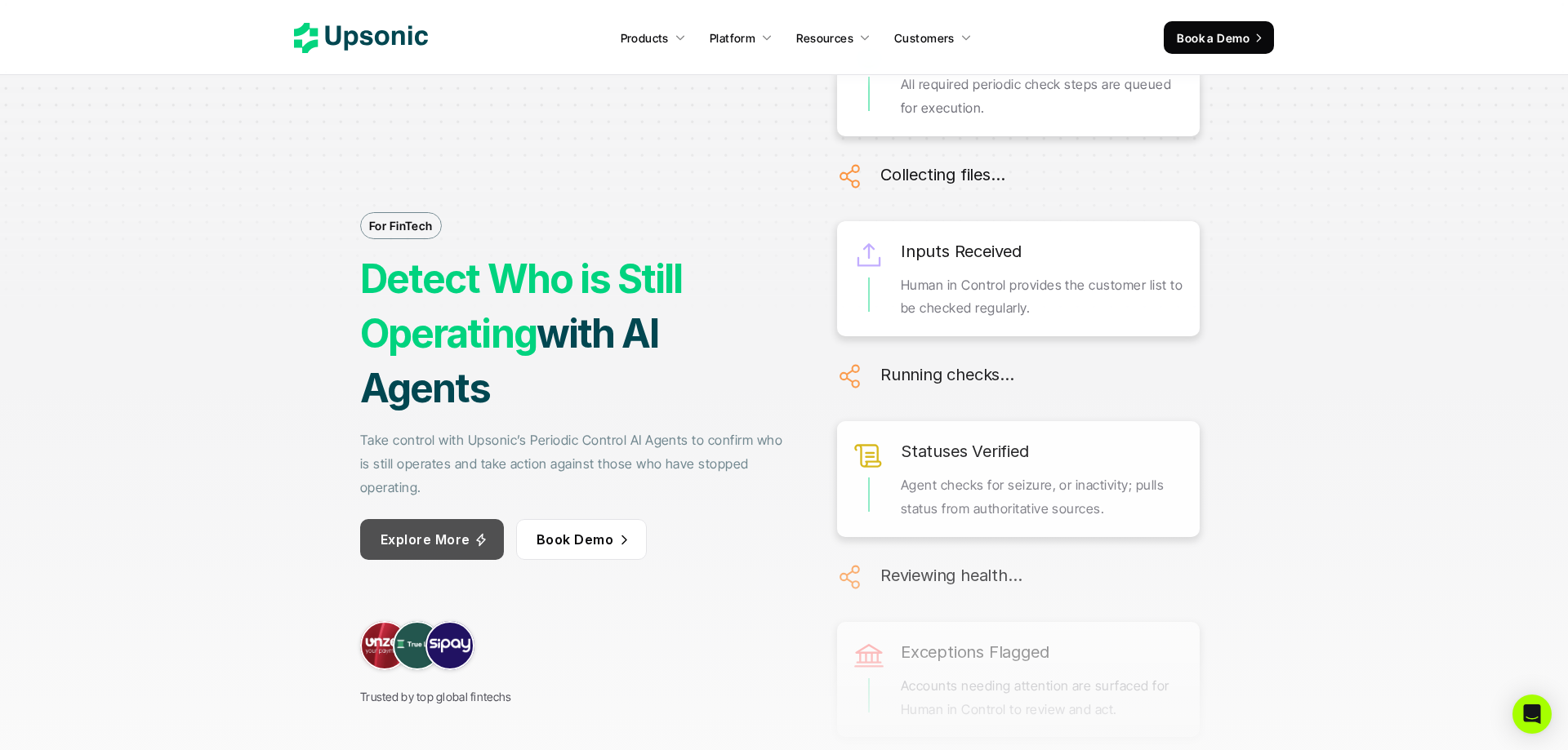
click at [457, 534] on p "Explore More" at bounding box center [426, 540] width 90 height 24
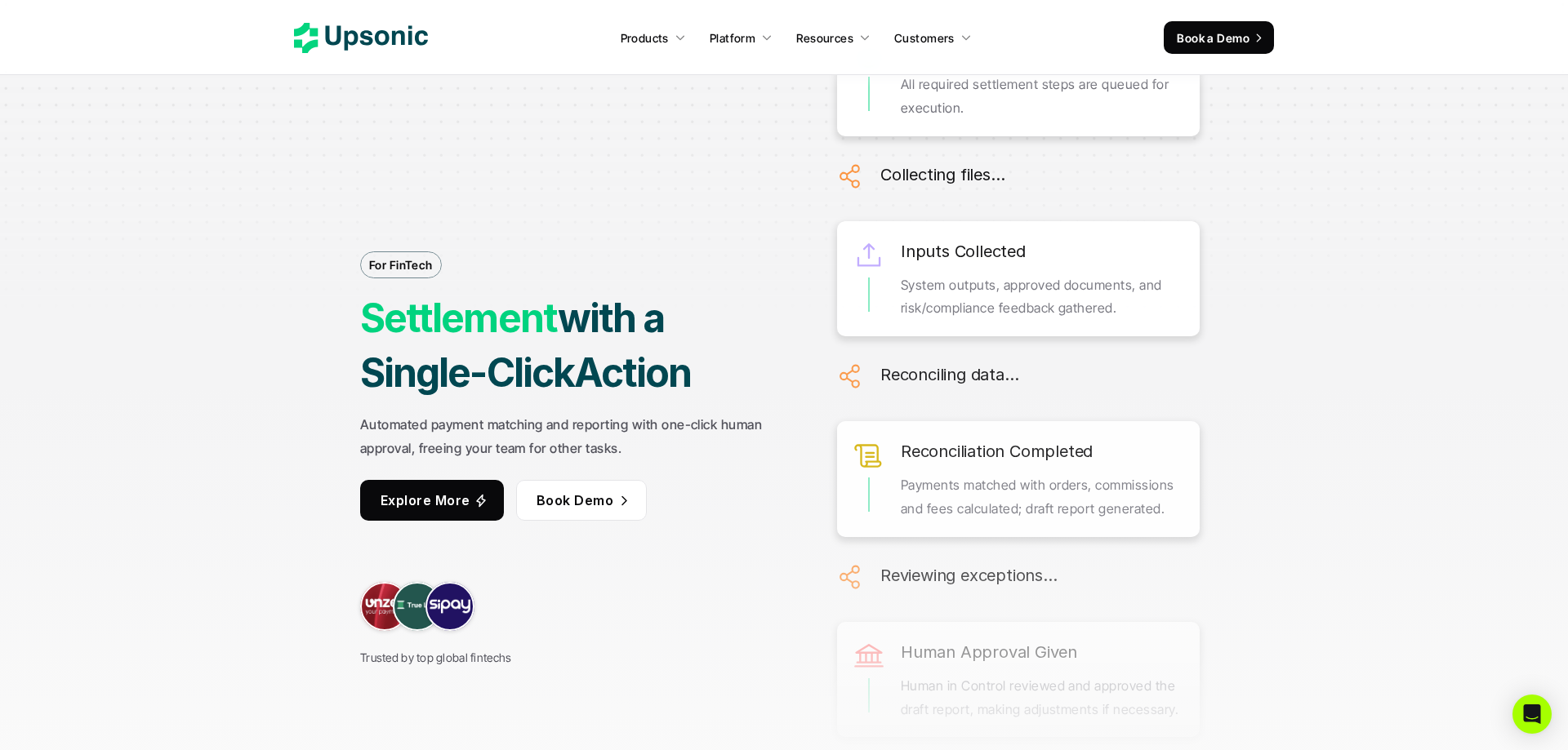
click at [356, 44] on icon at bounding box center [361, 38] width 134 height 31
